Goal: Transaction & Acquisition: Purchase product/service

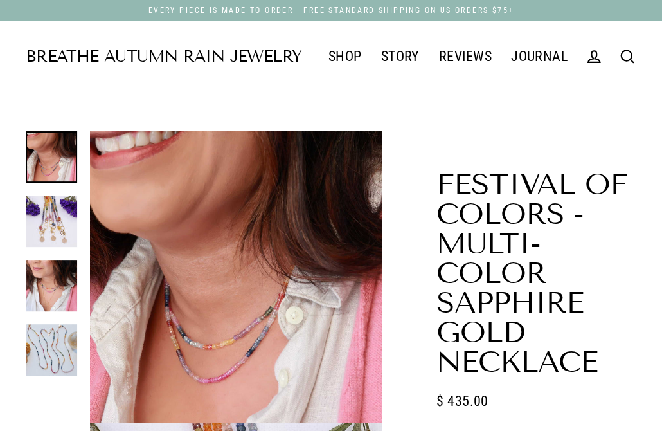
select select "3"
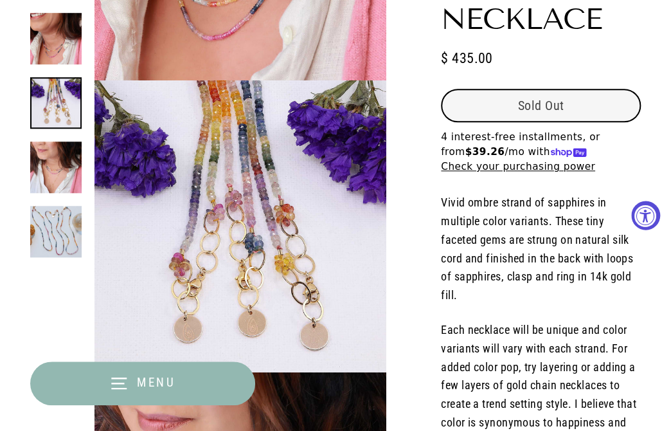
scroll to position [605, 0]
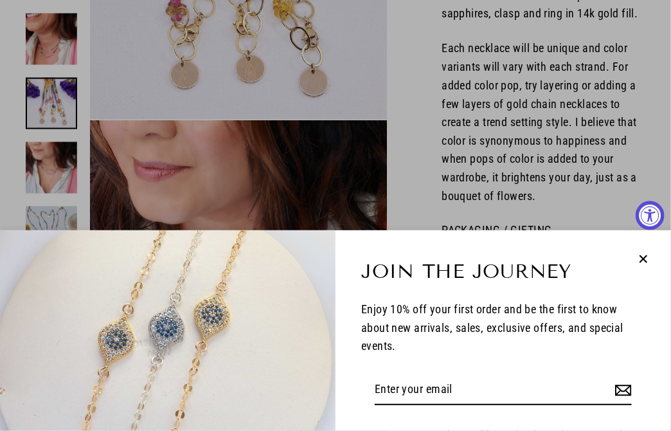
click at [639, 260] on icon "button" at bounding box center [643, 259] width 17 height 17
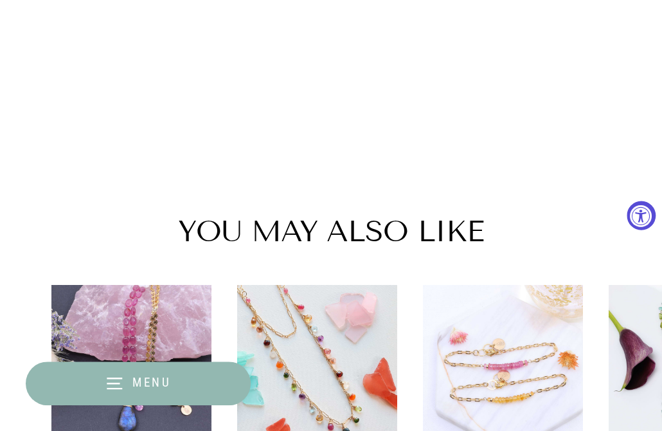
scroll to position [1928, 0]
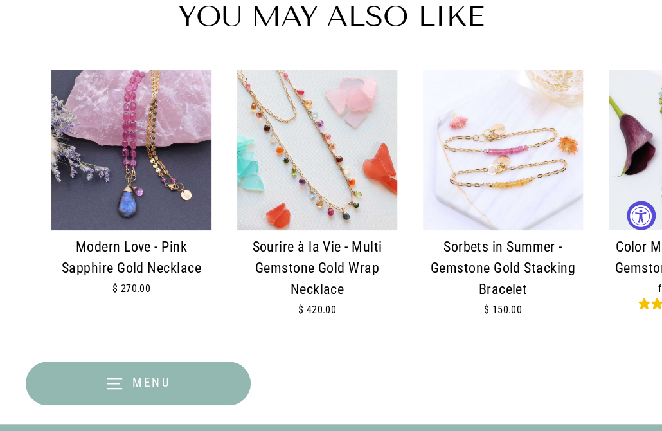
click at [308, 141] on img at bounding box center [317, 150] width 160 height 160
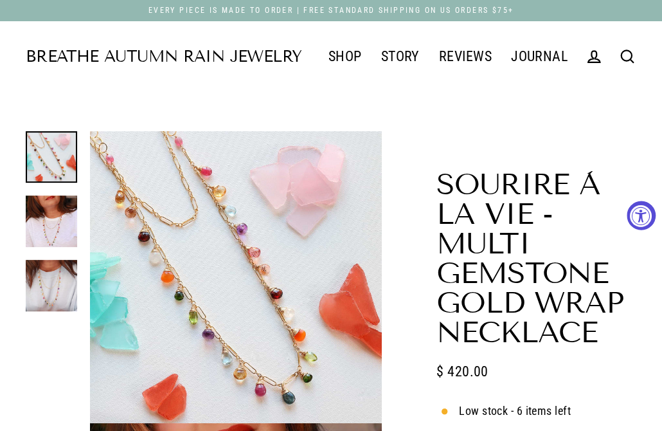
select select "3"
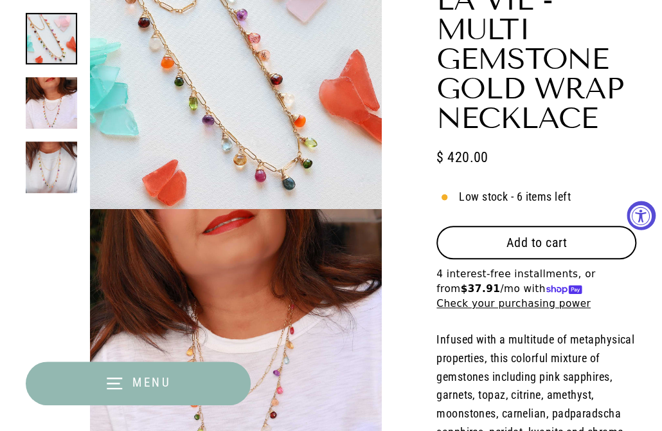
click at [549, 227] on button "Add to cart" at bounding box center [536, 242] width 200 height 33
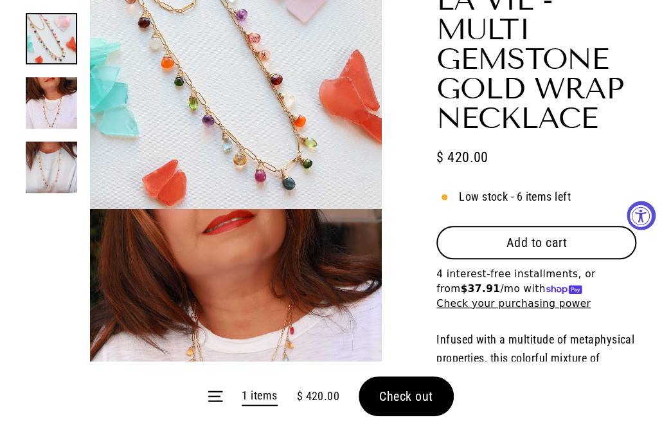
click at [411, 394] on form "Menu 1 items $ 420.00 Check out" at bounding box center [331, 395] width 662 height 69
click at [401, 392] on form "Menu 1 items $ 420.00 Check out" at bounding box center [331, 395] width 662 height 69
click at [395, 402] on span "Check out" at bounding box center [406, 395] width 54 height 15
